Goal: Task Accomplishment & Management: Manage account settings

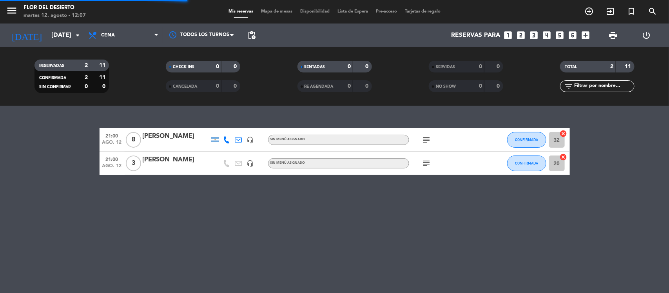
click at [153, 36] on span "Cena" at bounding box center [123, 35] width 78 height 17
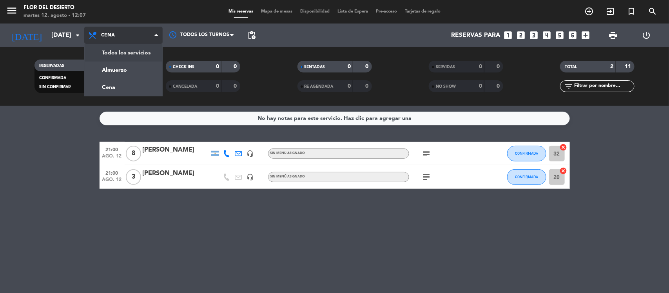
click at [136, 52] on div "menu FLOR DEL DESIERTO [DATE] 12. agosto - 12:07 Mis reservas Mapa de mesas Dis…" at bounding box center [334, 53] width 669 height 106
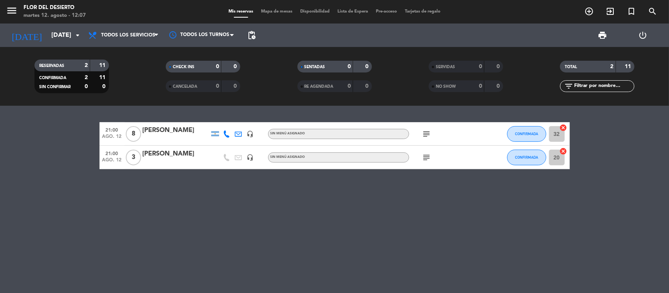
click at [423, 138] on icon "subject" at bounding box center [426, 133] width 9 height 9
drag, startPoint x: 430, startPoint y: 173, endPoint x: 424, endPoint y: 159, distance: 14.9
click at [430, 172] on div "21:00 [DATE] 8 [PERSON_NAME] headset_mic Sin menú asignado subject Mesa de cump…" at bounding box center [334, 199] width 669 height 187
click at [424, 157] on icon "subject" at bounding box center [426, 157] width 9 height 9
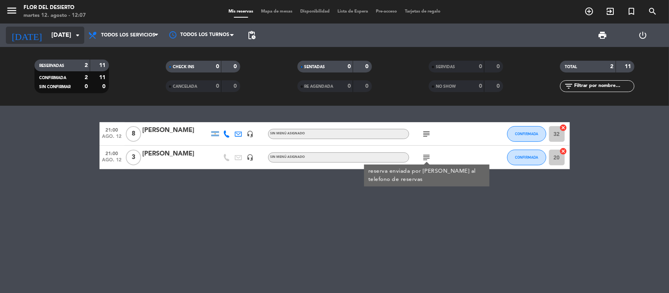
click at [78, 36] on icon "arrow_drop_down" at bounding box center [77, 35] width 9 height 9
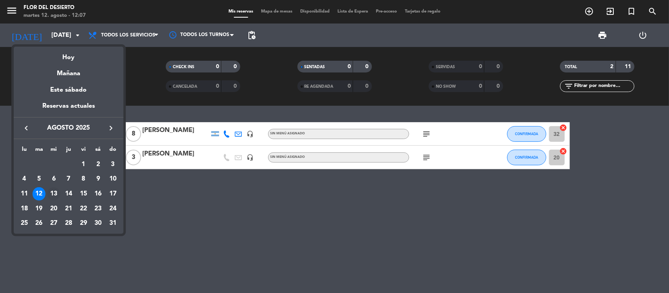
click at [53, 191] on div "13" at bounding box center [53, 193] width 13 height 13
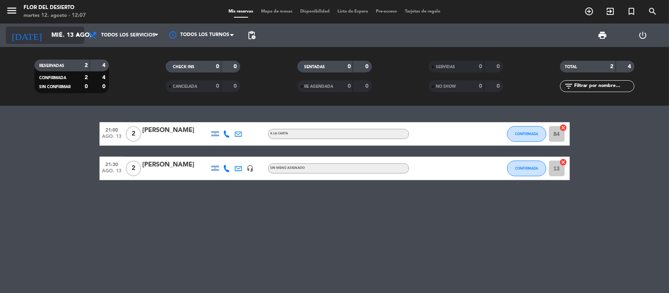
click at [48, 36] on input "mié. 13 ago." at bounding box center [88, 35] width 83 height 15
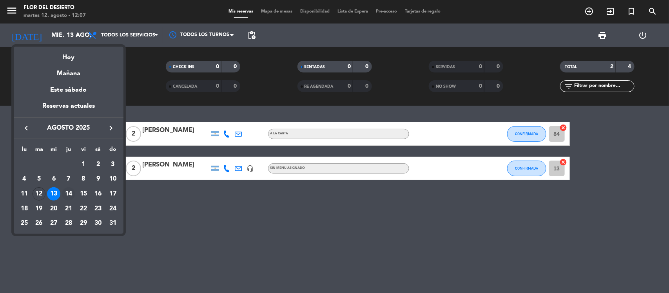
click at [69, 191] on div "14" at bounding box center [68, 193] width 13 height 13
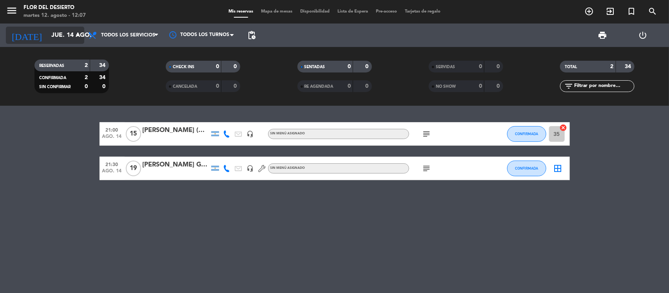
click at [83, 34] on input "jue. 14 ago." at bounding box center [88, 35] width 83 height 15
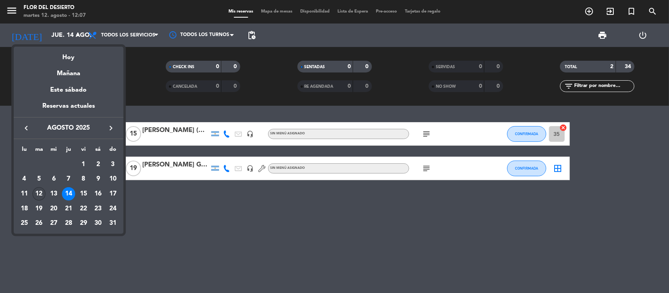
click at [38, 194] on div "12" at bounding box center [39, 193] width 13 height 13
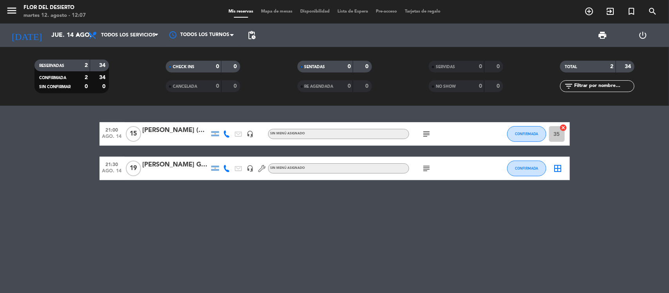
type input "[DATE]"
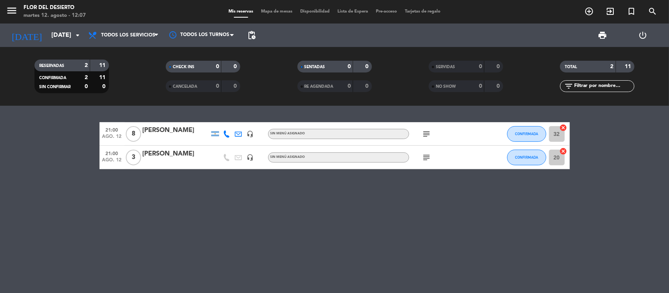
click at [270, 9] on span "Mapa de mesas" at bounding box center [276, 11] width 39 height 4
